Goal: Information Seeking & Learning: Learn about a topic

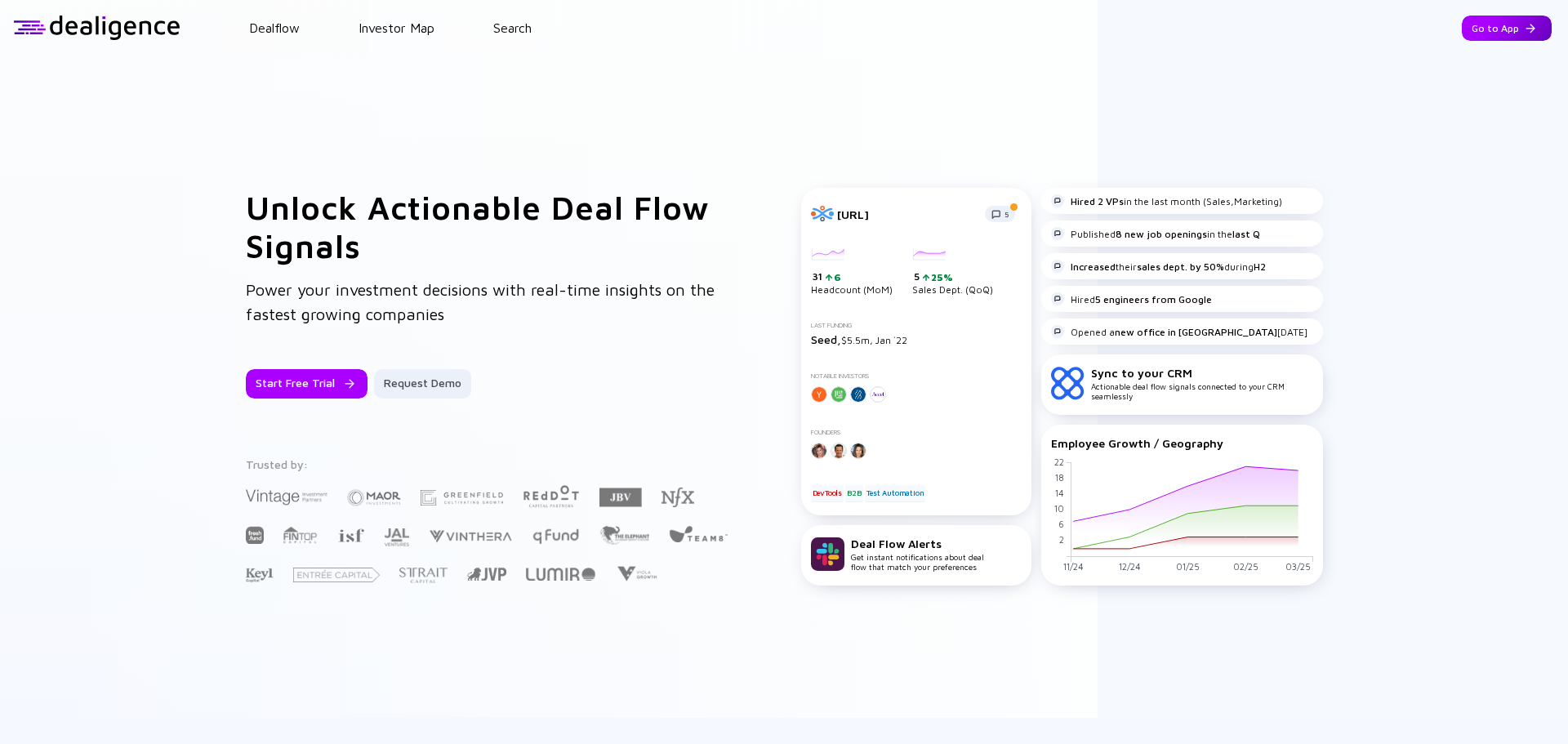
click at [1492, 24] on div "Go to App" at bounding box center [1507, 28] width 90 height 26
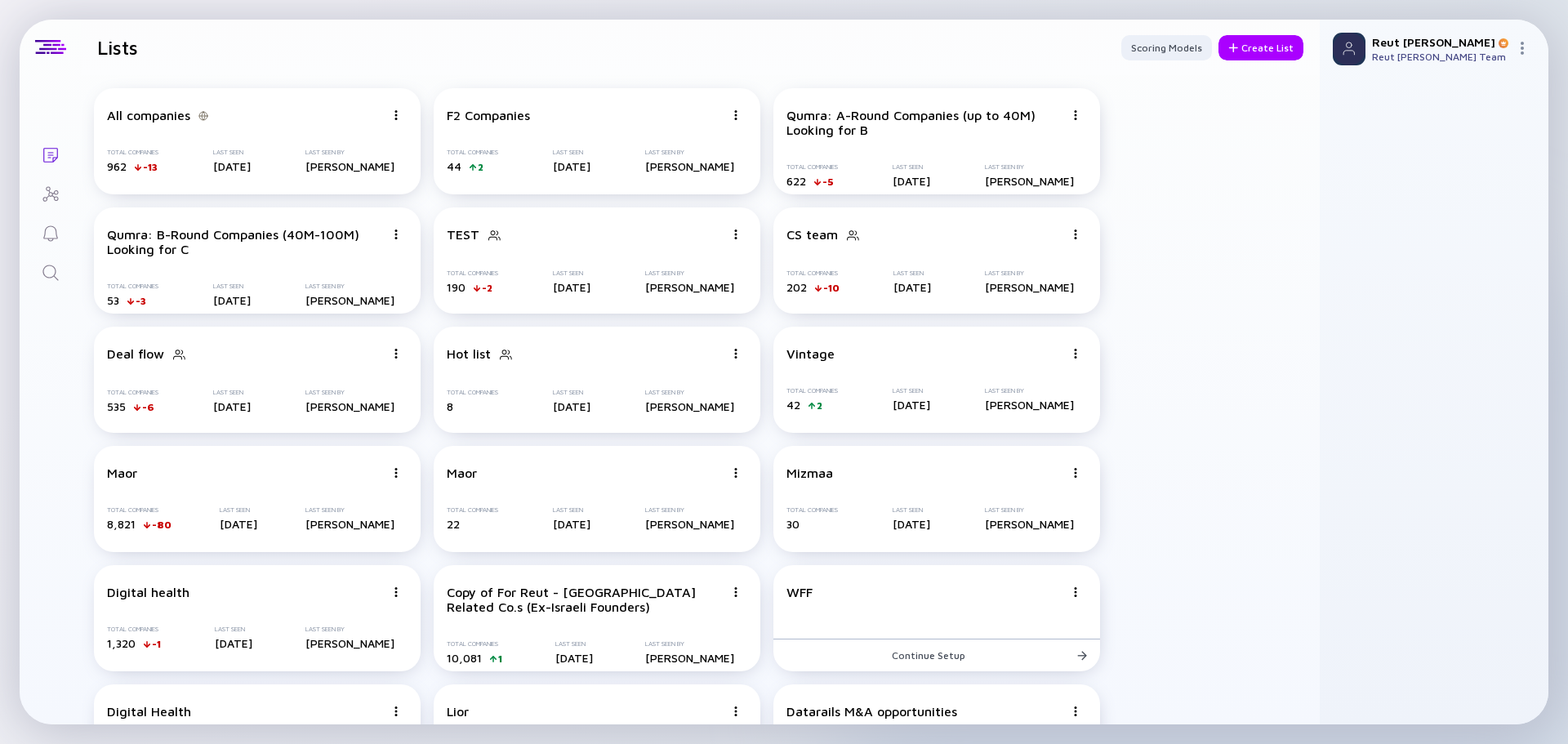
click at [41, 267] on icon "Search" at bounding box center [50, 273] width 19 height 19
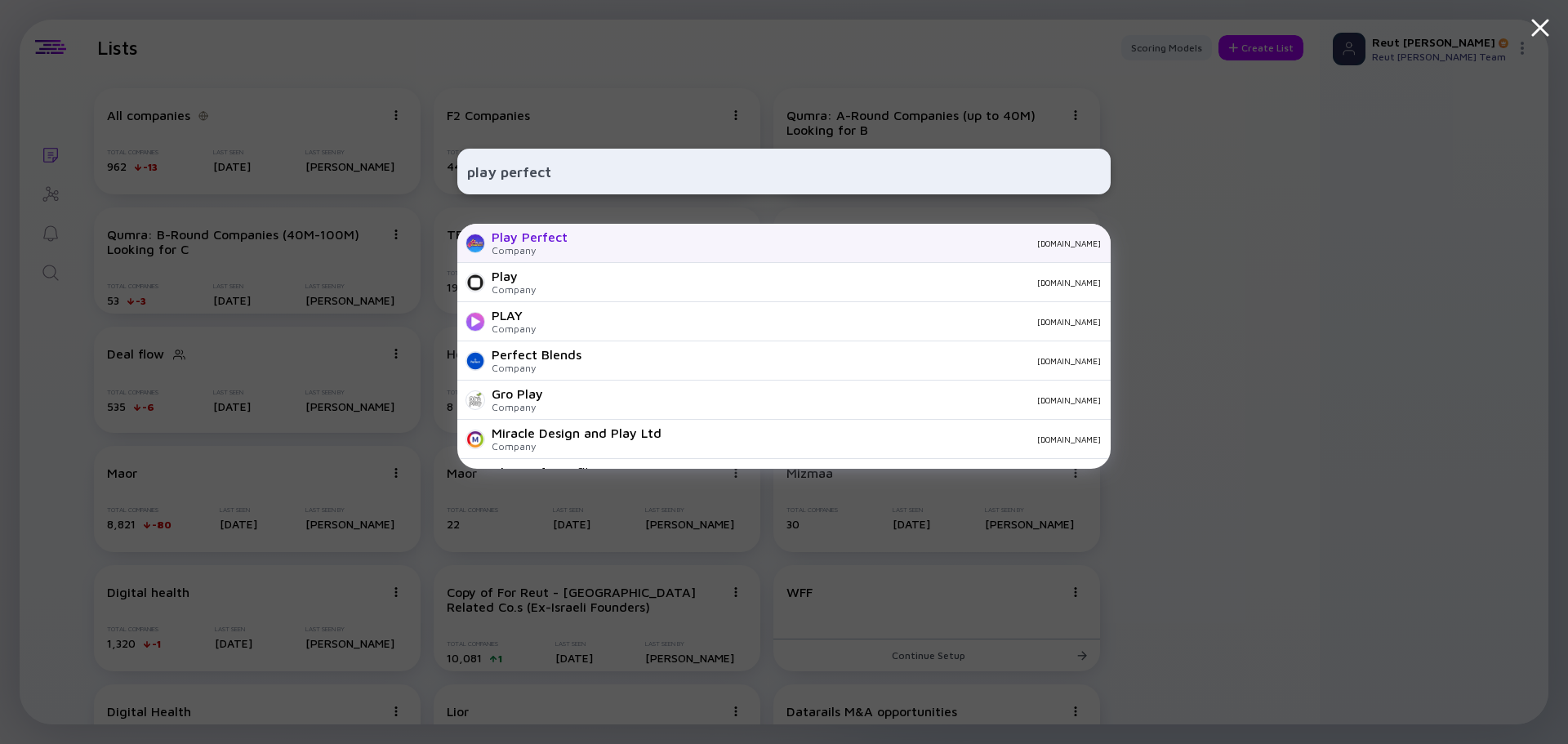
type input "play perfect"
click at [632, 249] on div "Play Perfect Company [DOMAIN_NAME]" at bounding box center [784, 244] width 653 height 39
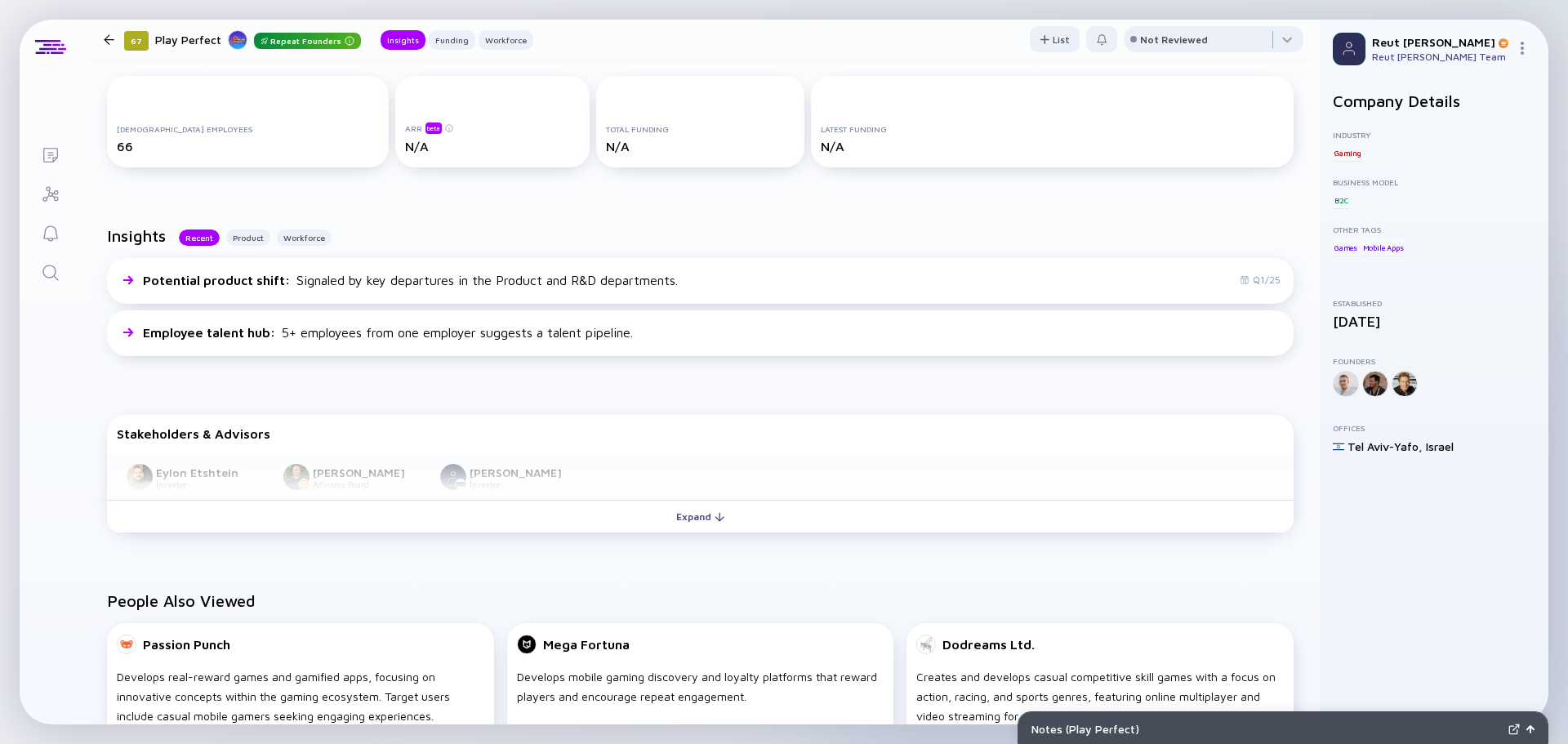
scroll to position [245, 0]
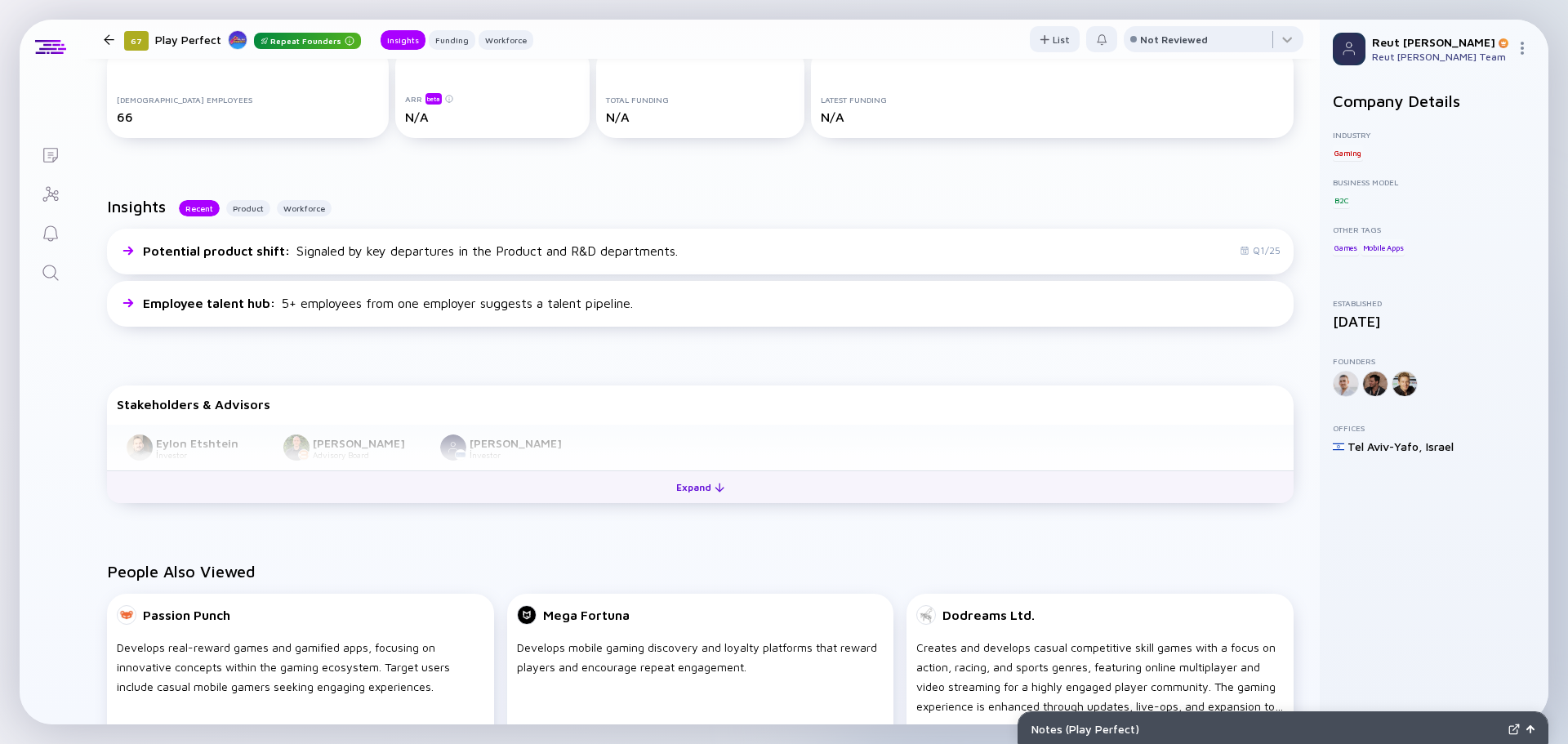
click at [441, 484] on button "Expand" at bounding box center [700, 486] width 1187 height 33
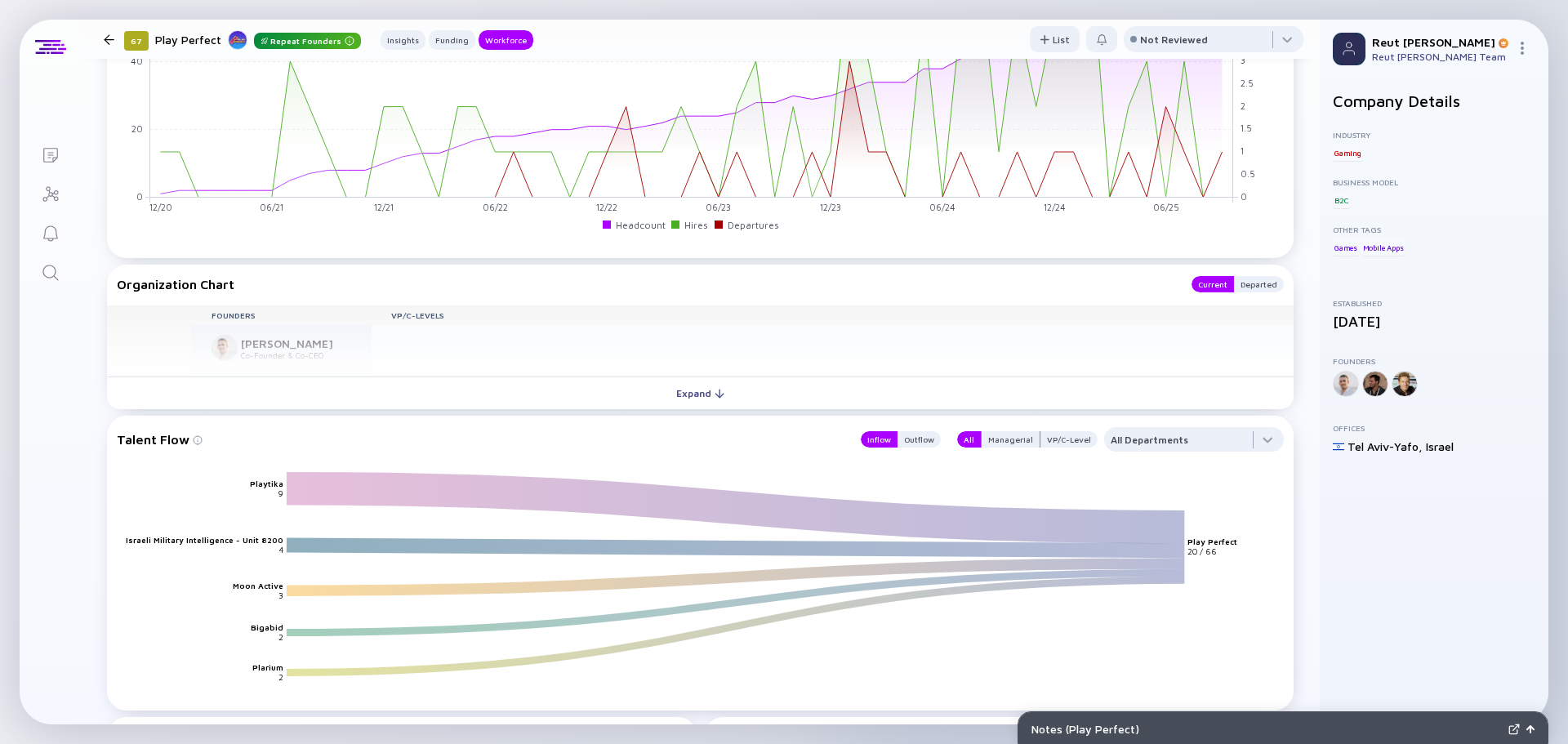
scroll to position [1203, 0]
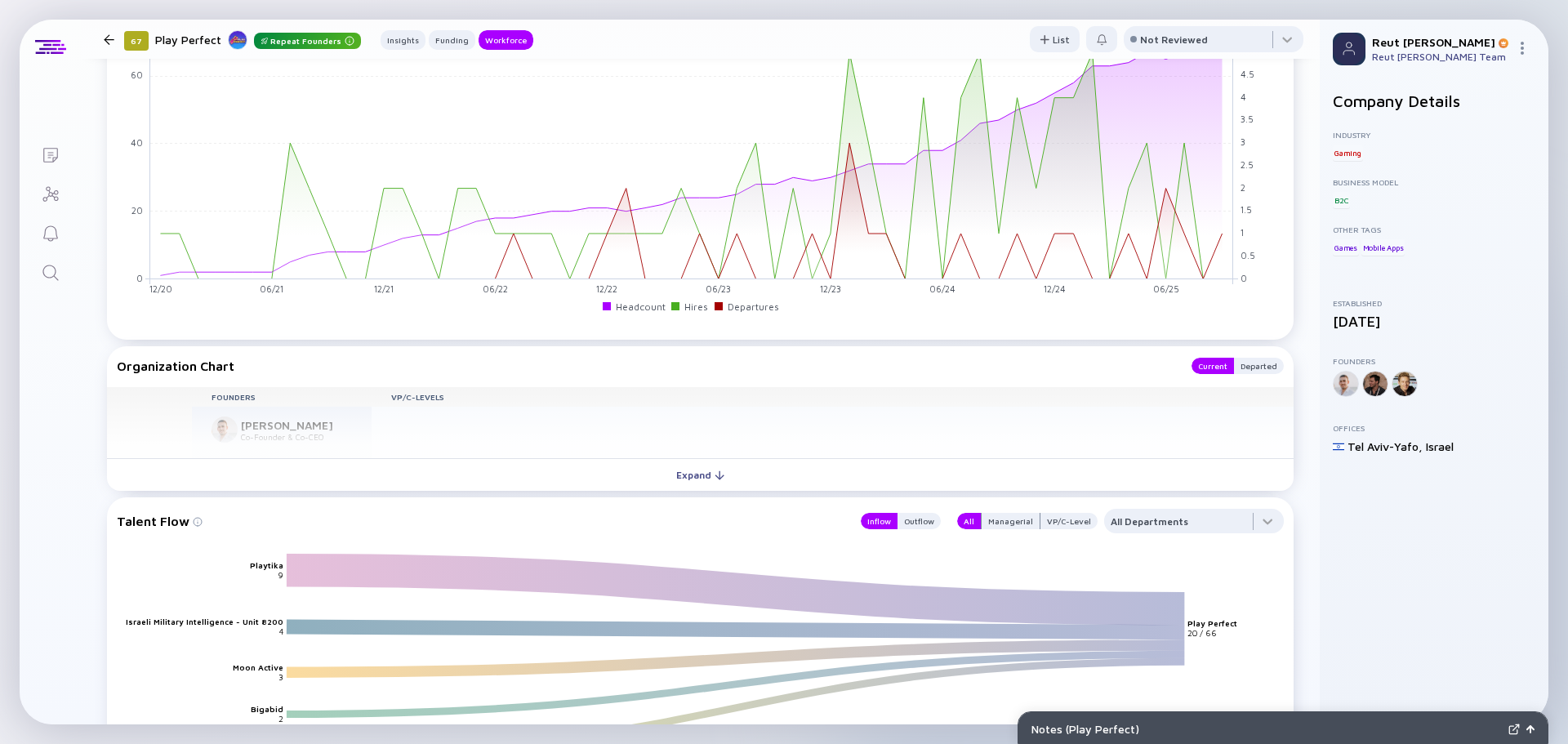
click at [443, 468] on button "Expand" at bounding box center [700, 474] width 1187 height 33
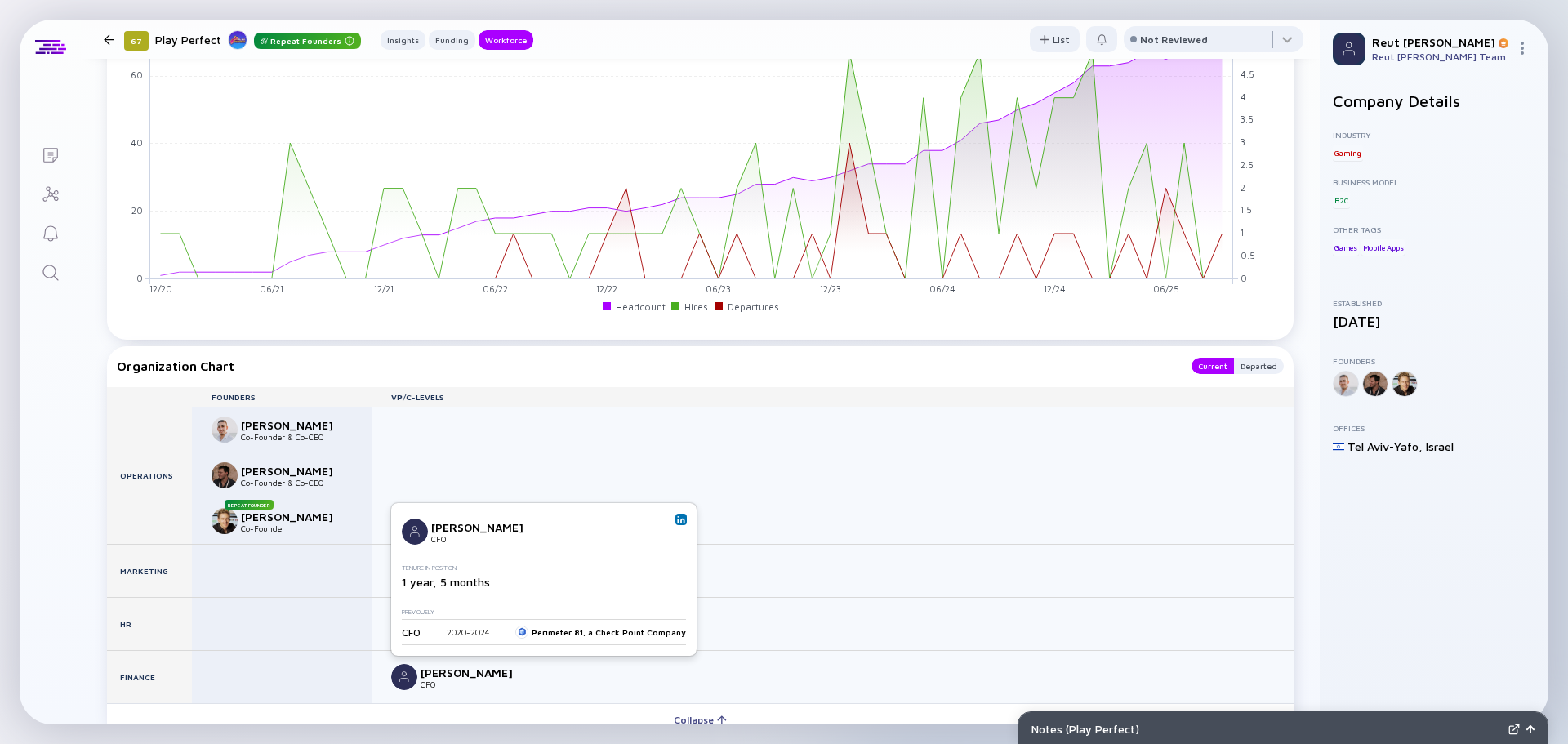
click at [677, 521] on img at bounding box center [680, 519] width 8 height 8
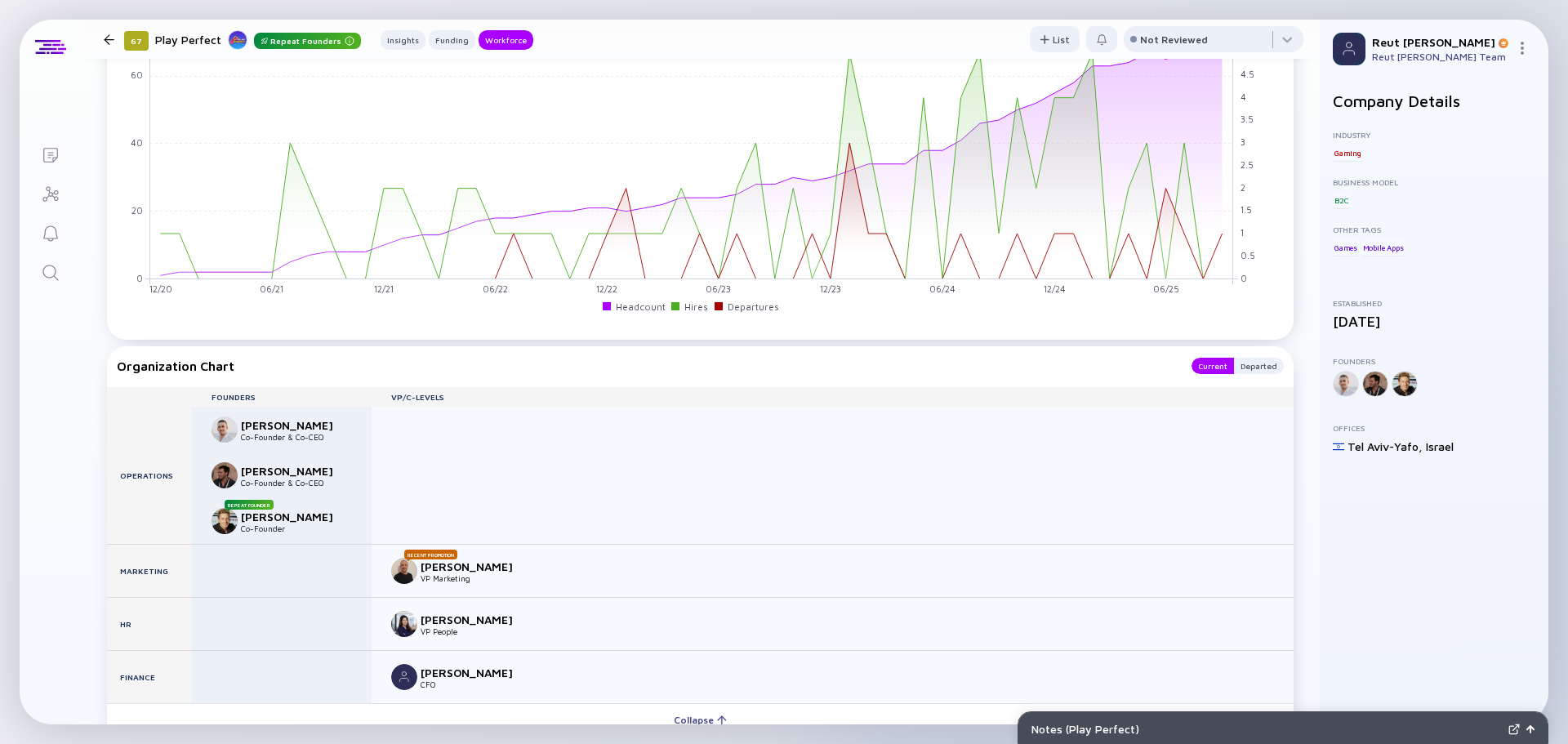
scroll to position [1285, 0]
